Goal: Information Seeking & Learning: Understand process/instructions

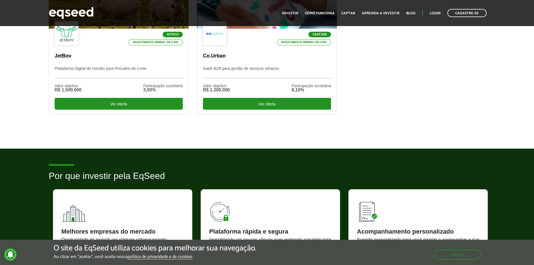
scroll to position [196, 0]
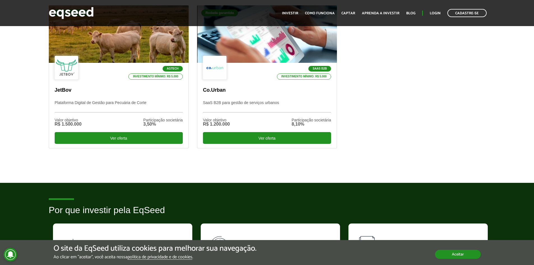
click at [453, 252] on button "Aceitar" at bounding box center [458, 254] width 46 height 9
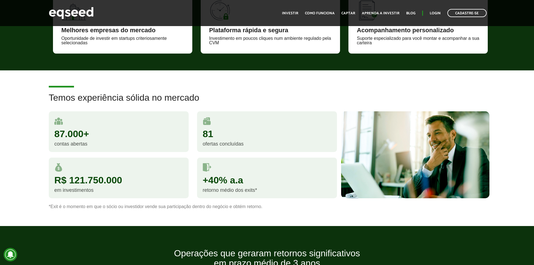
scroll to position [449, 0]
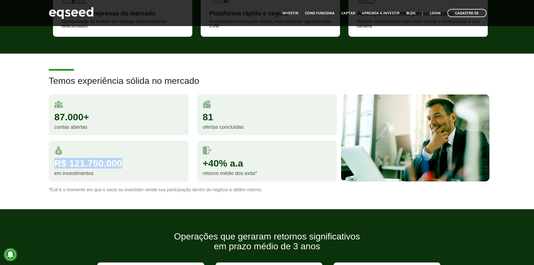
drag, startPoint x: 63, startPoint y: 162, endPoint x: 132, endPoint y: 164, distance: 69.3
click at [132, 164] on div "R$ 121.750.000" at bounding box center [118, 164] width 129 height 10
click at [142, 166] on div "R$ 121.750.000" at bounding box center [118, 164] width 129 height 10
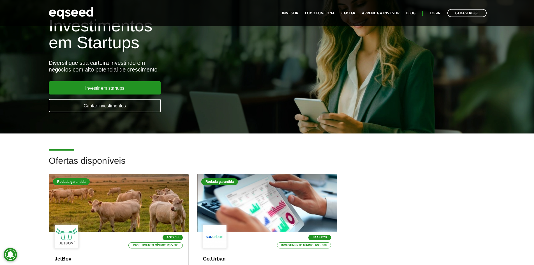
scroll to position [0, 0]
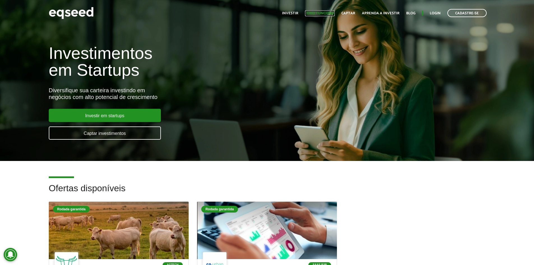
click at [327, 13] on link "Como funciona" at bounding box center [320, 14] width 30 height 4
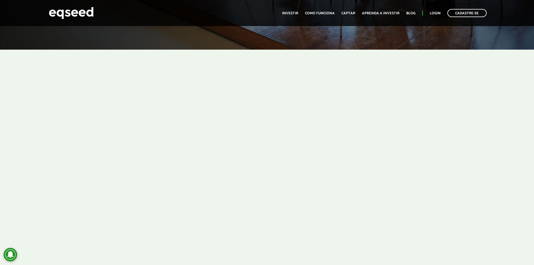
scroll to position [281, 0]
